Goal: Navigation & Orientation: Find specific page/section

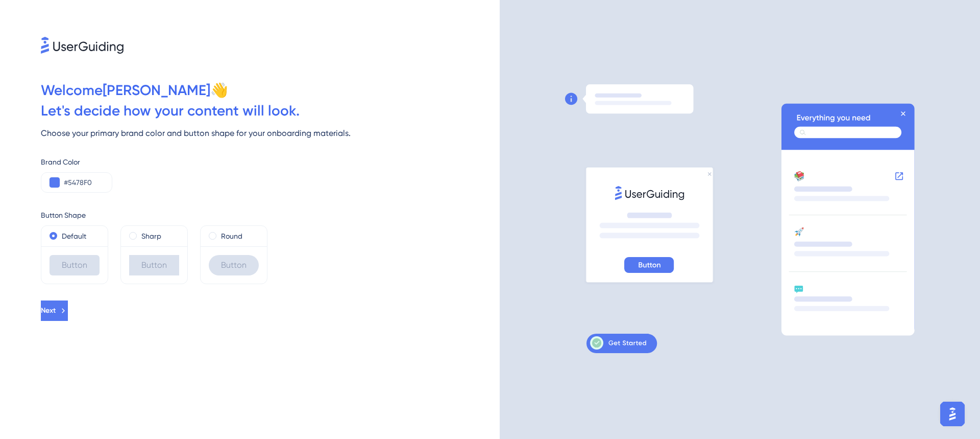
click at [368, 348] on div "Welcome [PERSON_NAME] 👋 Let ' s decide how your content will look. Choose your …" at bounding box center [250, 219] width 500 height 439
click at [138, 237] on div "Sharp" at bounding box center [154, 236] width 50 height 12
click at [68, 307] on icon at bounding box center [63, 310] width 9 height 9
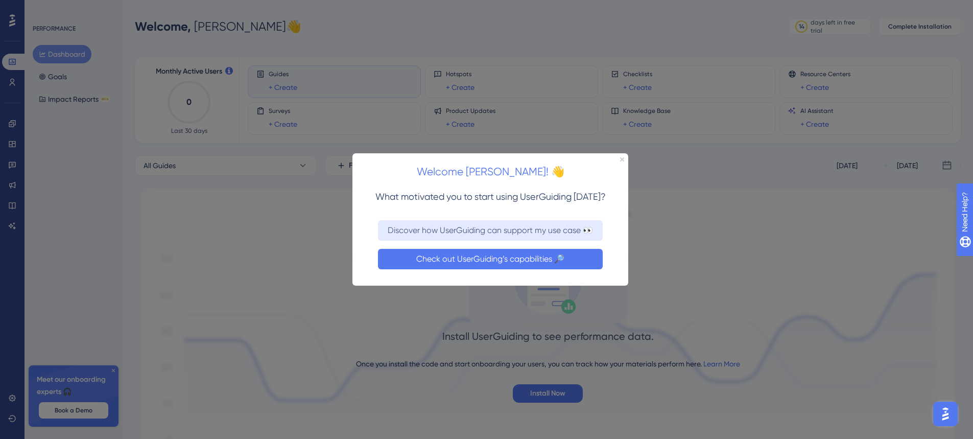
click at [517, 258] on button "Check out UserGuiding’s capabilities 🔎" at bounding box center [490, 258] width 225 height 20
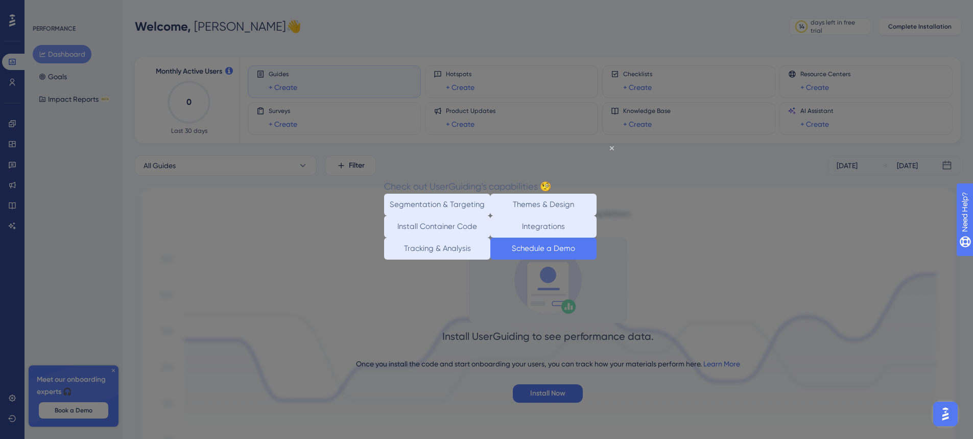
click at [559, 259] on button "Schedule a Demo" at bounding box center [543, 248] width 106 height 22
click at [548, 91] on div at bounding box center [486, 219] width 973 height 439
click at [612, 147] on icon "Close Preview" at bounding box center [612, 148] width 4 height 4
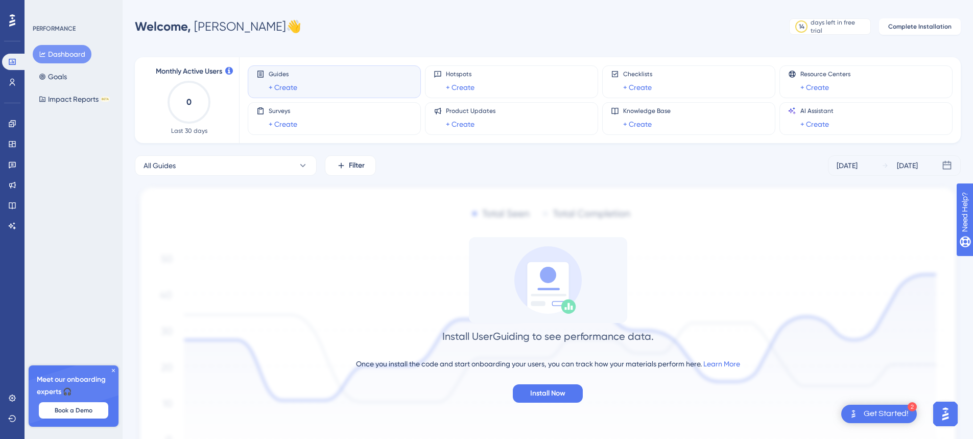
click at [287, 267] on div "Install UserGuiding to see performance data. Once you install the code and star…" at bounding box center [548, 319] width 826 height 165
click at [82, 101] on button "Impact Reports BETA" at bounding box center [74, 99] width 83 height 18
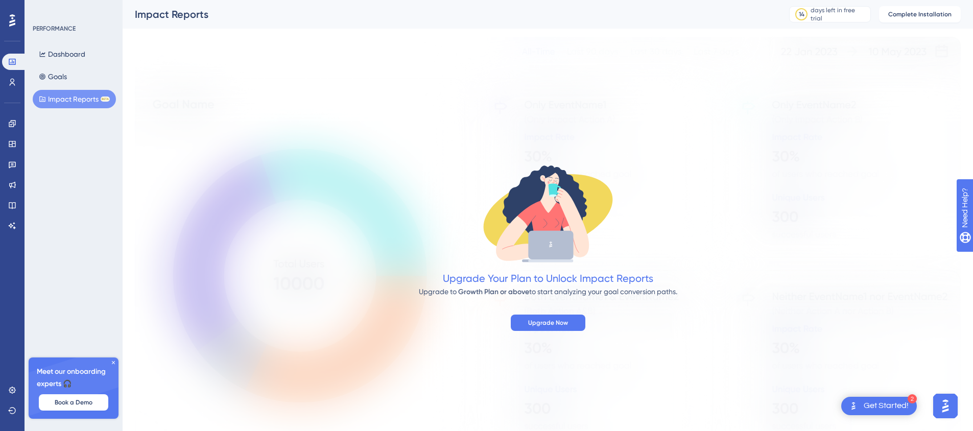
click at [10, 125] on div "✨ Save My Spot!✨" at bounding box center [491, 90] width 980 height 228
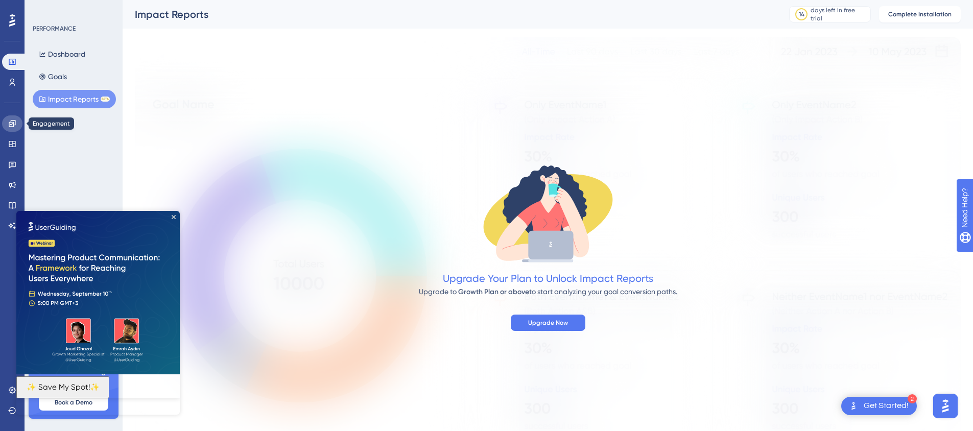
click at [10, 120] on icon at bounding box center [12, 123] width 8 height 8
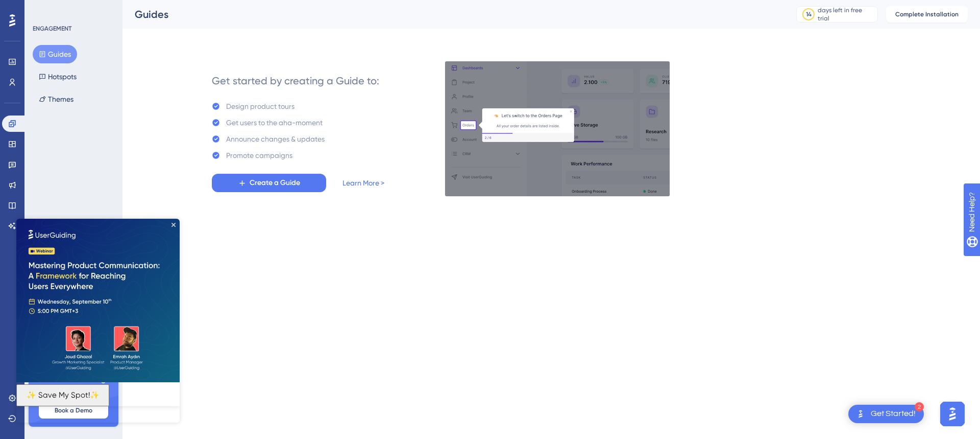
click at [263, 143] on div "Announce changes & updates" at bounding box center [275, 139] width 99 height 12
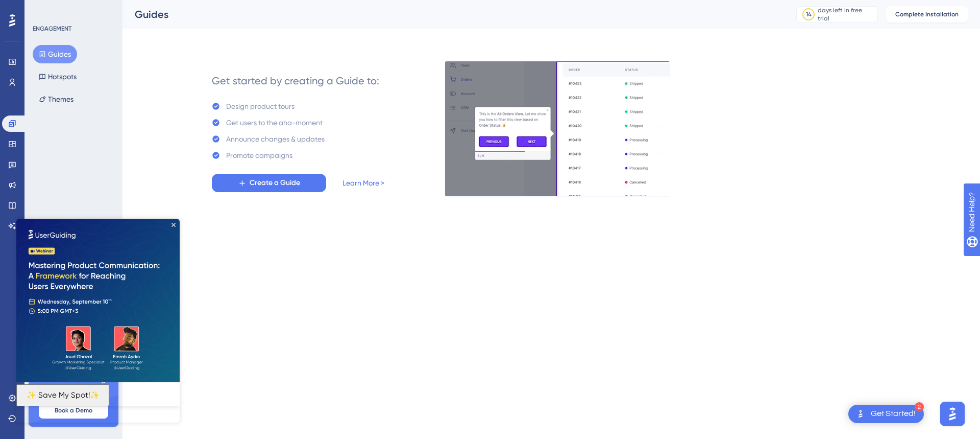
drag, startPoint x: 271, startPoint y: 120, endPoint x: 318, endPoint y: 122, distance: 47.5
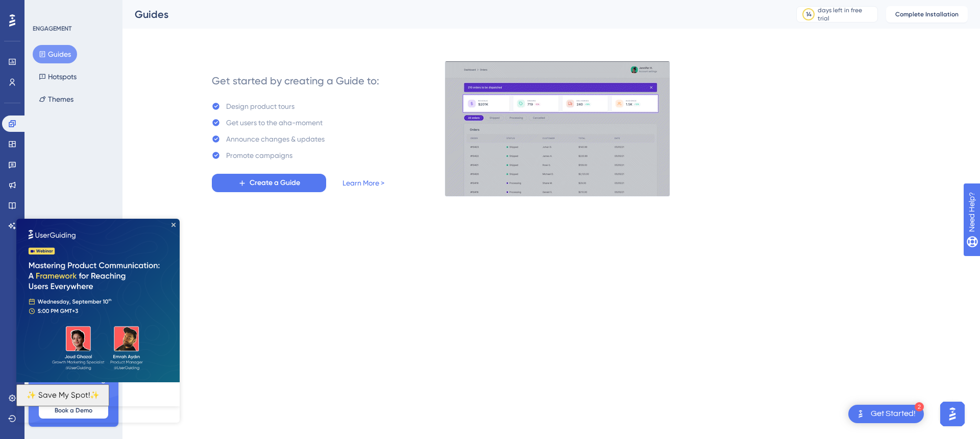
click at [288, 120] on div "Get users to the aha-moment" at bounding box center [274, 122] width 96 height 12
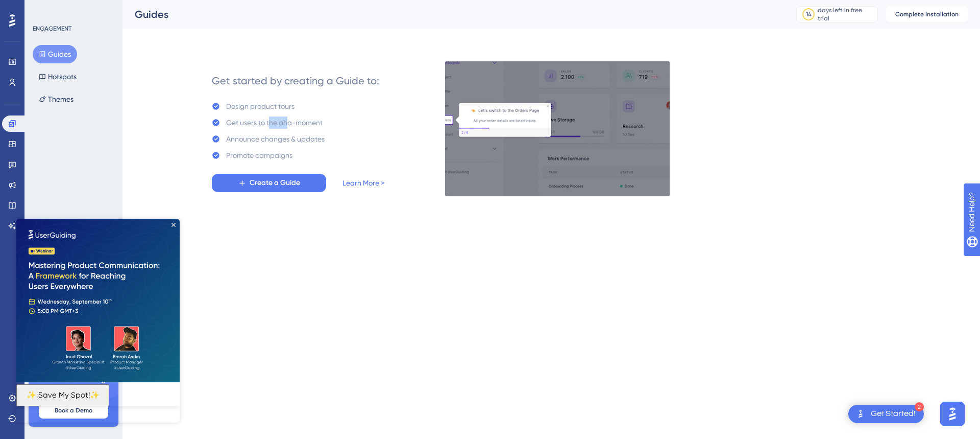
click at [590, 152] on img at bounding box center [558, 129] width 226 height 136
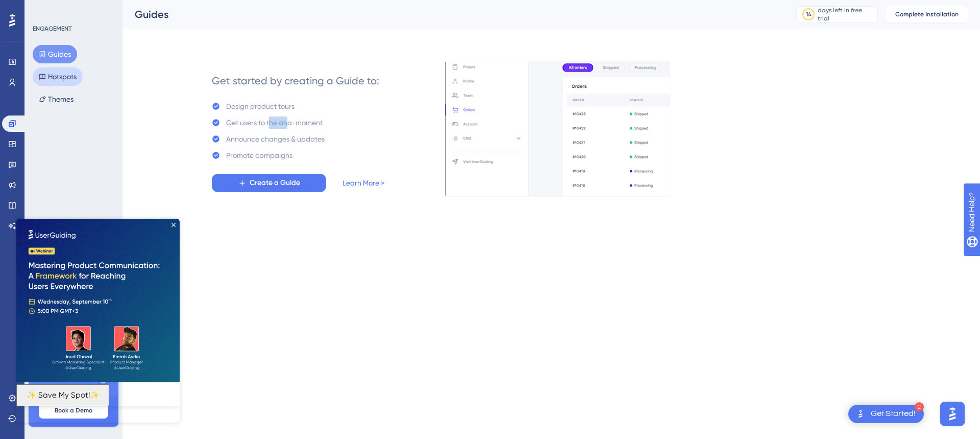
click at [59, 78] on button "Hotspots" at bounding box center [58, 76] width 50 height 18
